Goal: Navigation & Orientation: Go to known website

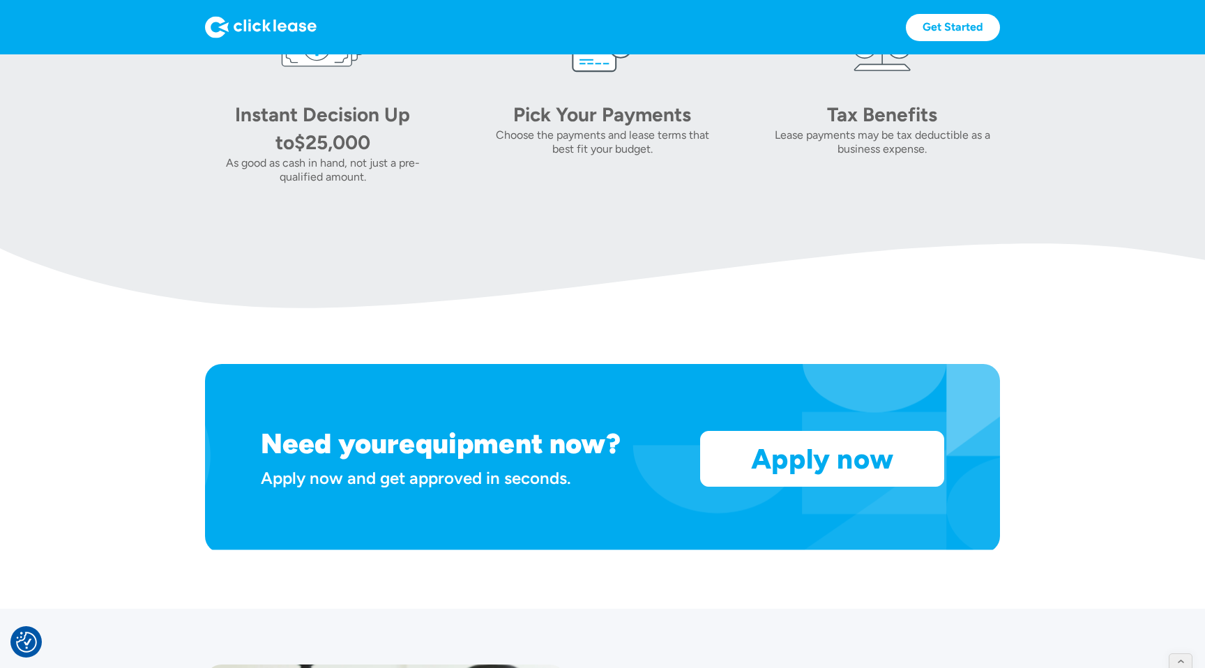
scroll to position [1434, 0]
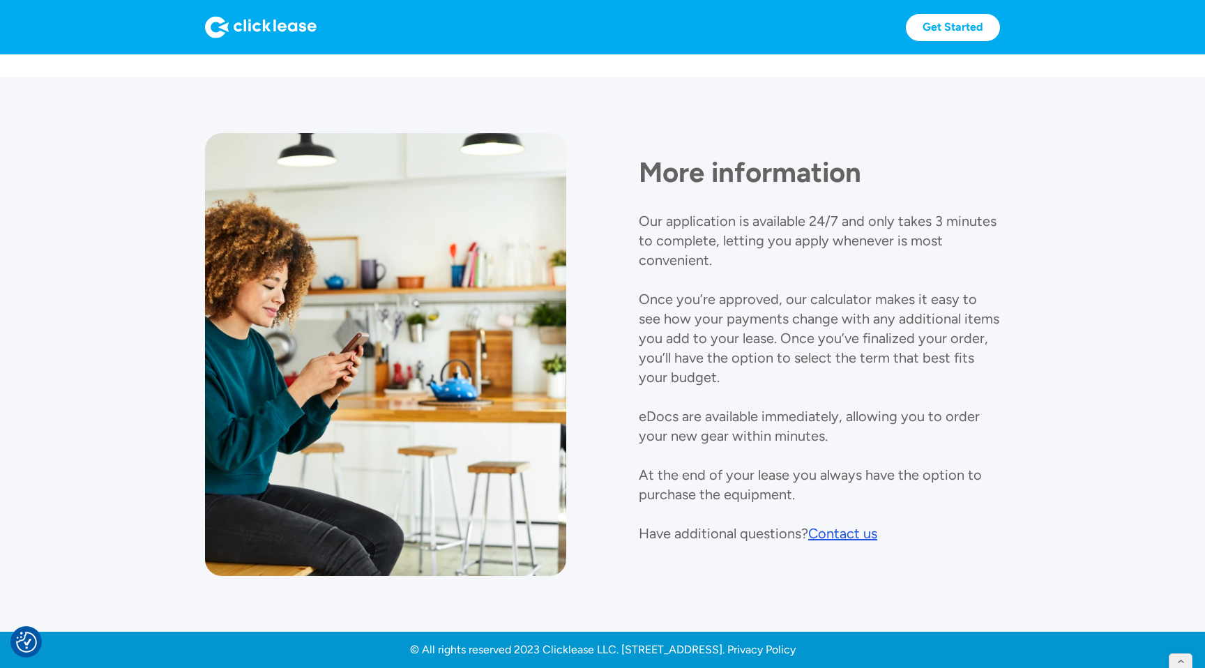
click at [795, 653] on div "© All rights reserved 2023 Clicklease LLC. 1182W W 2400 S, West Valley City, UT…" at bounding box center [603, 650] width 386 height 14
